Goal: Information Seeking & Learning: Check status

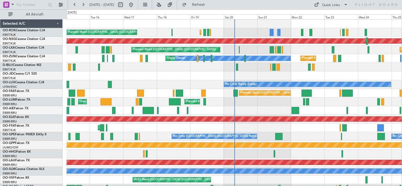
click at [211, 81] on div "Planned Maint Kortrijk-[GEOGRAPHIC_DATA] Planned Maint [GEOGRAPHIC_DATA] ([GEOG…" at bounding box center [234, 106] width 335 height 174
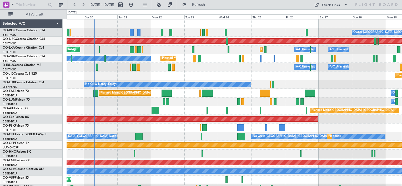
click at [189, 68] on div "Owner [GEOGRAPHIC_DATA]-[GEOGRAPHIC_DATA] Planned Maint [GEOGRAPHIC_DATA]-[GEOG…" at bounding box center [234, 106] width 335 height 174
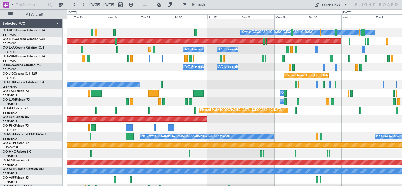
click at [92, 79] on div "Owner [GEOGRAPHIC_DATA]-[GEOGRAPHIC_DATA] Planned Maint [GEOGRAPHIC_DATA] ([GEO…" at bounding box center [234, 106] width 335 height 174
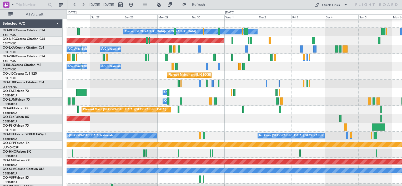
scroll to position [1, 0]
click at [199, 59] on div at bounding box center [234, 58] width 335 height 9
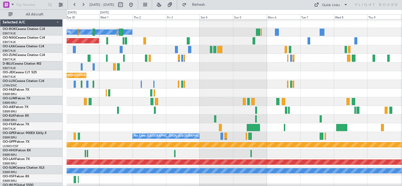
scroll to position [0, 0]
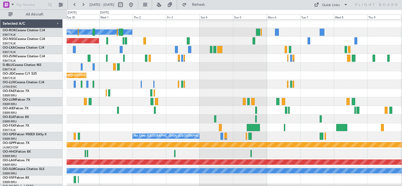
click at [170, 66] on div "A/C Unavailable [GEOGRAPHIC_DATA]-[GEOGRAPHIC_DATA]" at bounding box center [234, 67] width 335 height 9
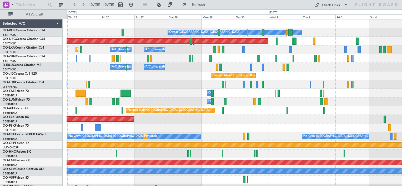
click at [386, 132] on div "Owner [GEOGRAPHIC_DATA]-[GEOGRAPHIC_DATA] Planned Maint [GEOGRAPHIC_DATA] ([GEO…" at bounding box center [234, 106] width 335 height 174
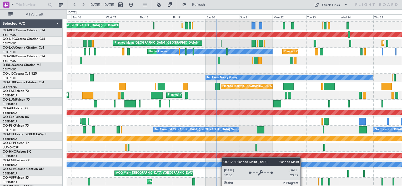
scroll to position [6, 0]
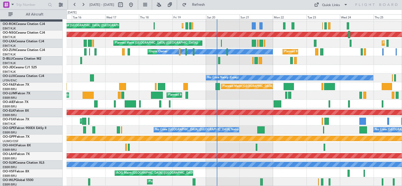
click at [225, 148] on div "Planned Maint [GEOGRAPHIC_DATA] ([GEOGRAPHIC_DATA]) Planned Maint [GEOGRAPHIC_D…" at bounding box center [234, 100] width 335 height 174
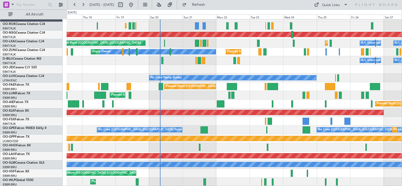
click at [241, 172] on div "Planned Maint Kortrijk-[GEOGRAPHIC_DATA] Planned Maint [GEOGRAPHIC_DATA] ([GEOG…" at bounding box center [234, 100] width 335 height 174
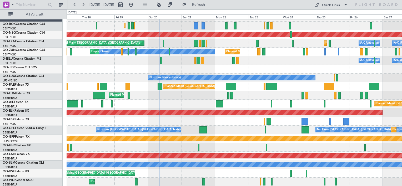
click at [274, 165] on div "Planned Maint Kortrijk-[GEOGRAPHIC_DATA] Planned Maint [GEOGRAPHIC_DATA] ([GEOG…" at bounding box center [234, 100] width 335 height 174
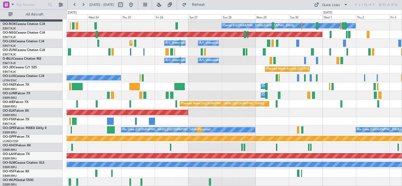
click at [233, 174] on div at bounding box center [234, 173] width 335 height 9
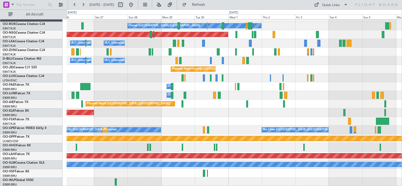
scroll to position [0, 0]
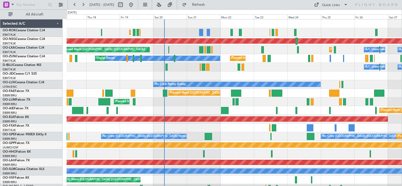
click at [402, 173] on html "[DATE] - [DATE] Refresh Quick Links All Aircraft Planned Maint [GEOGRAPHIC_DATA…" at bounding box center [201, 93] width 402 height 186
